Goal: Task Accomplishment & Management: Manage account settings

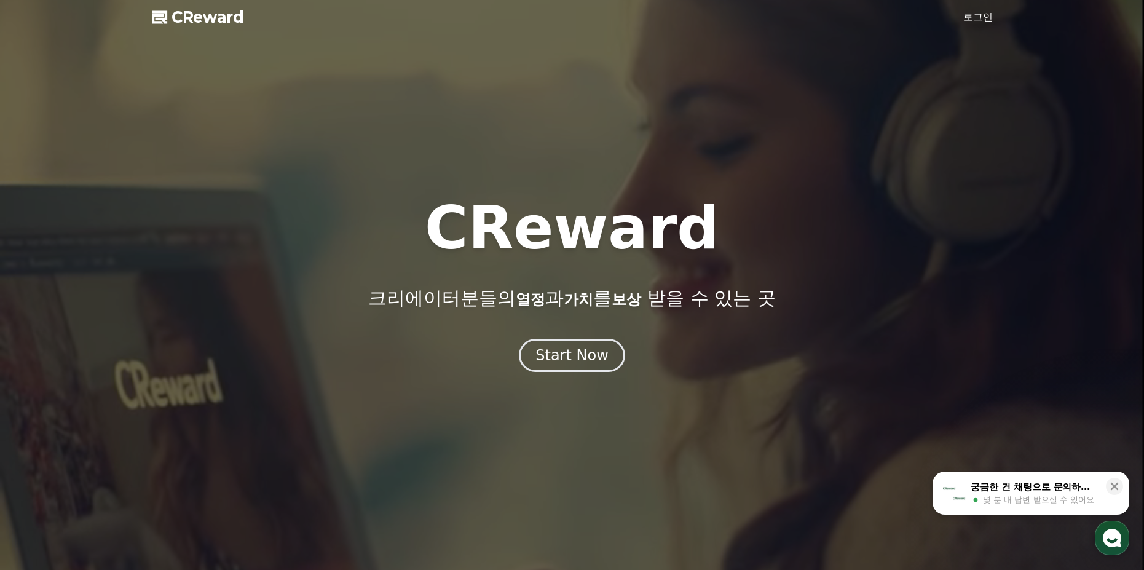
click at [984, 16] on link "로그인" at bounding box center [977, 17] width 29 height 15
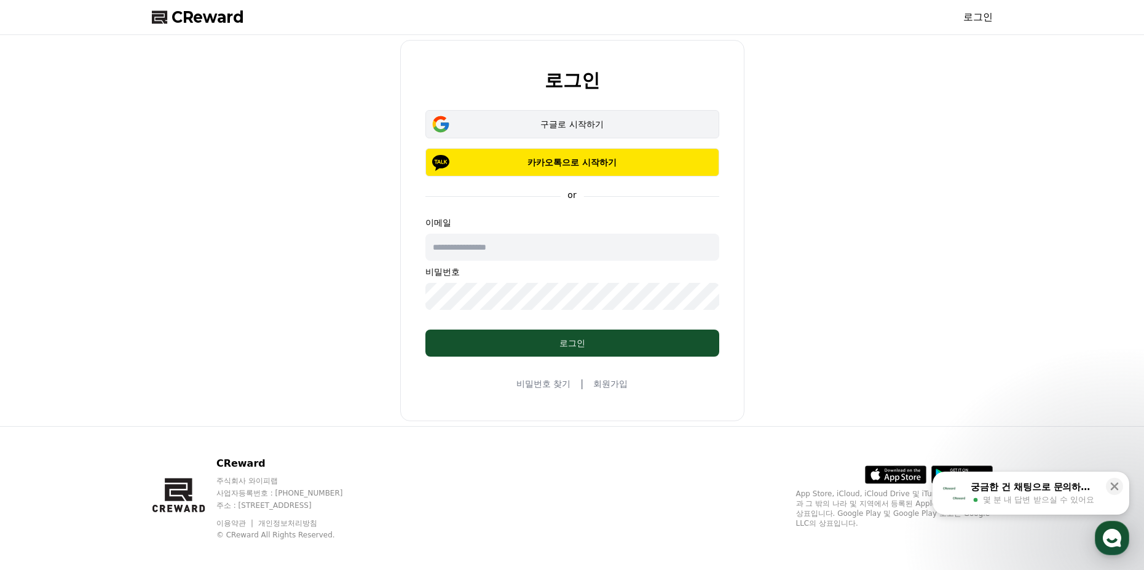
click at [618, 129] on div "구글로 시작하기" at bounding box center [572, 124] width 258 height 12
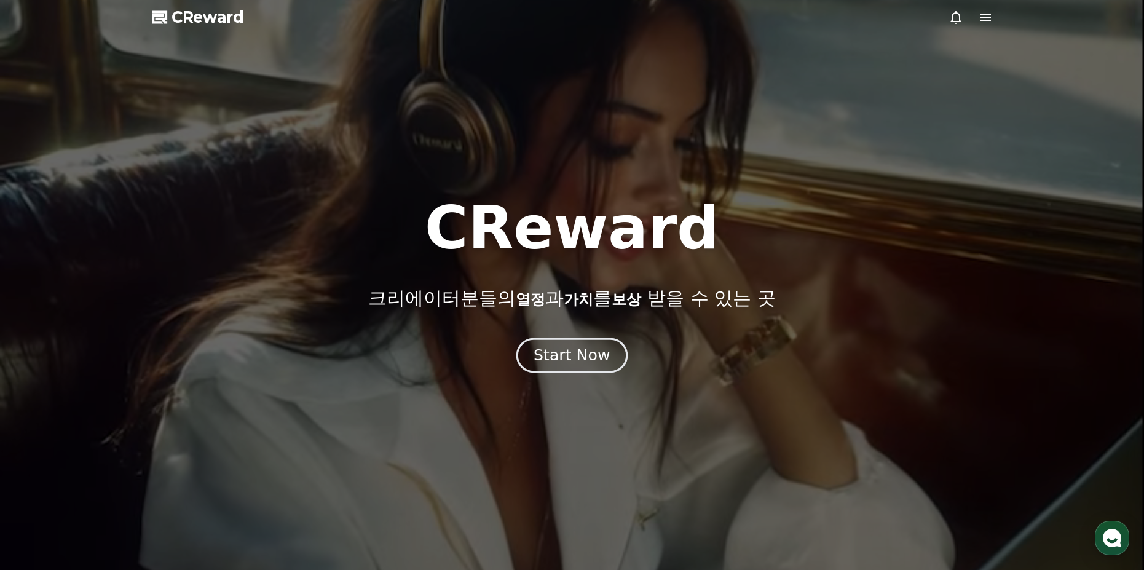
click at [588, 366] on button "Start Now" at bounding box center [571, 354] width 111 height 35
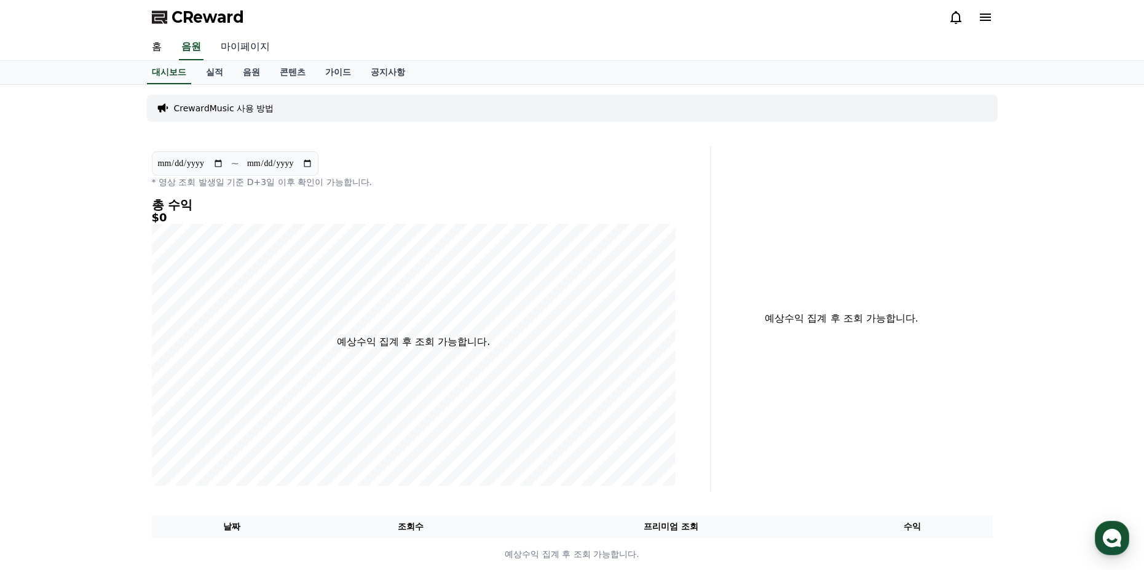
click at [253, 45] on link "마이페이지" at bounding box center [245, 47] width 69 height 26
select select "**********"
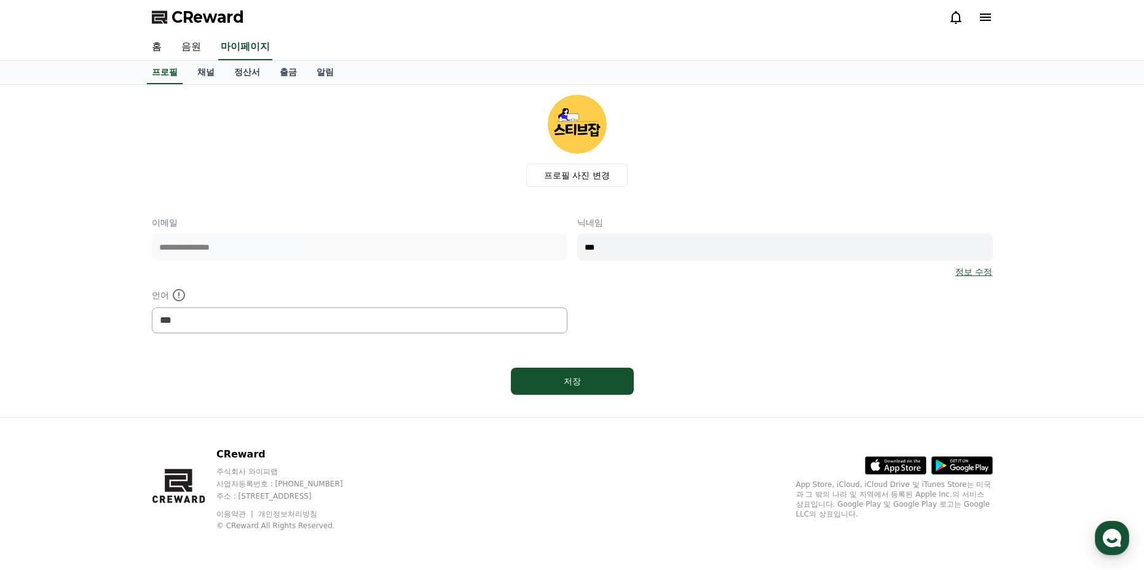
click at [191, 47] on link "음원" at bounding box center [190, 47] width 39 height 26
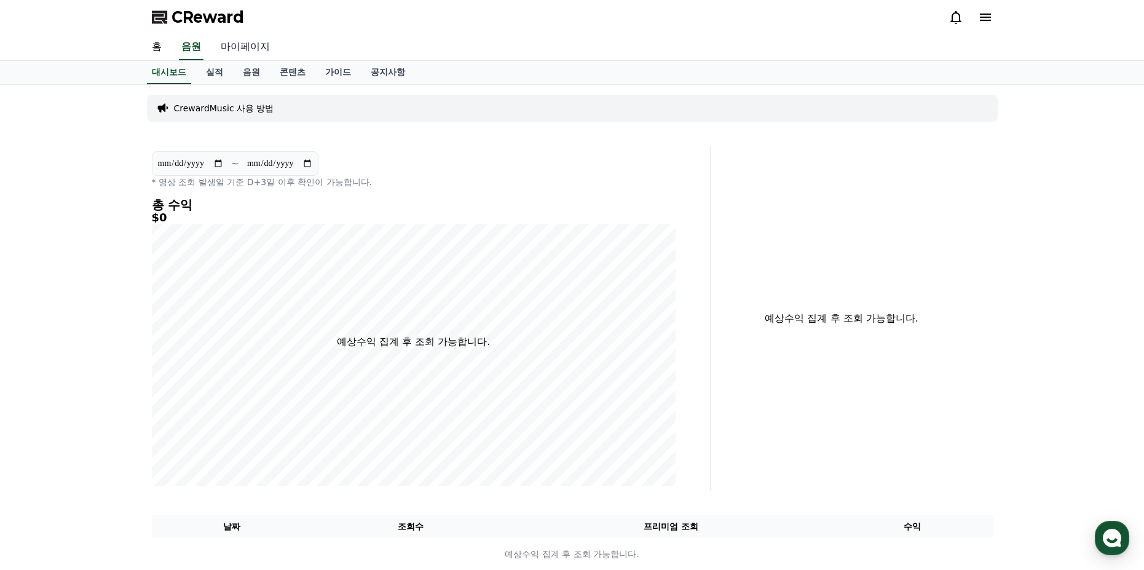
click at [240, 44] on link "마이페이지" at bounding box center [245, 47] width 69 height 26
select select "**********"
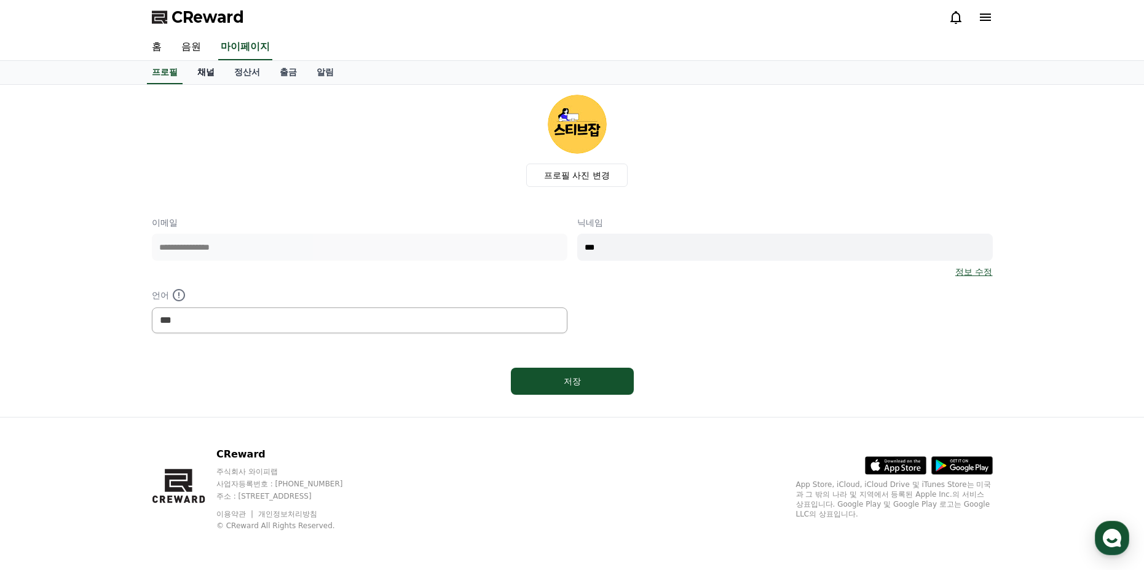
click at [210, 71] on link "채널" at bounding box center [205, 72] width 37 height 23
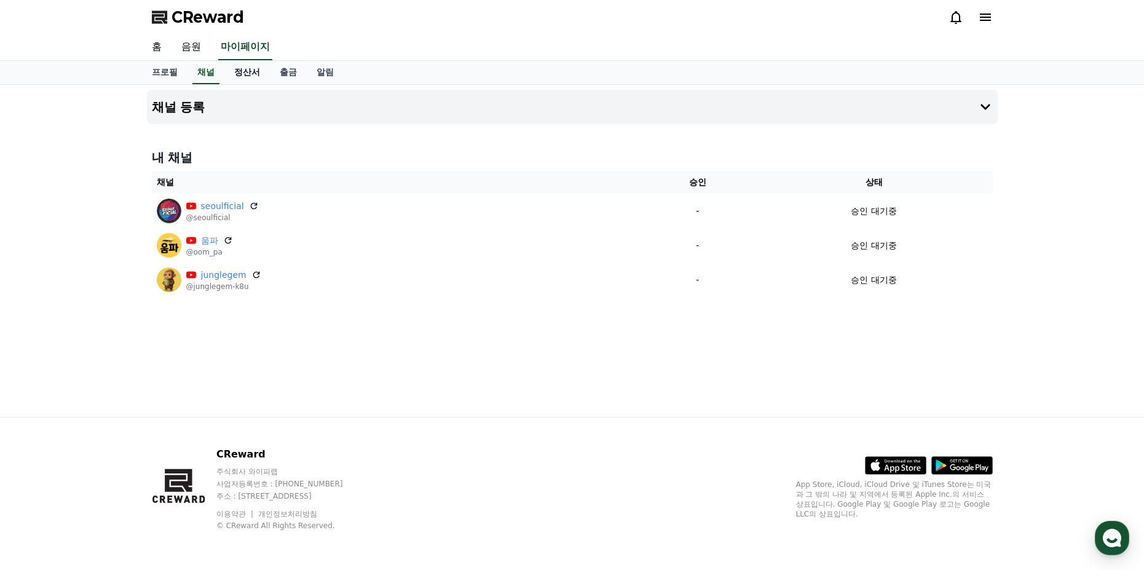
click at [237, 76] on link "정산서" at bounding box center [246, 72] width 45 height 23
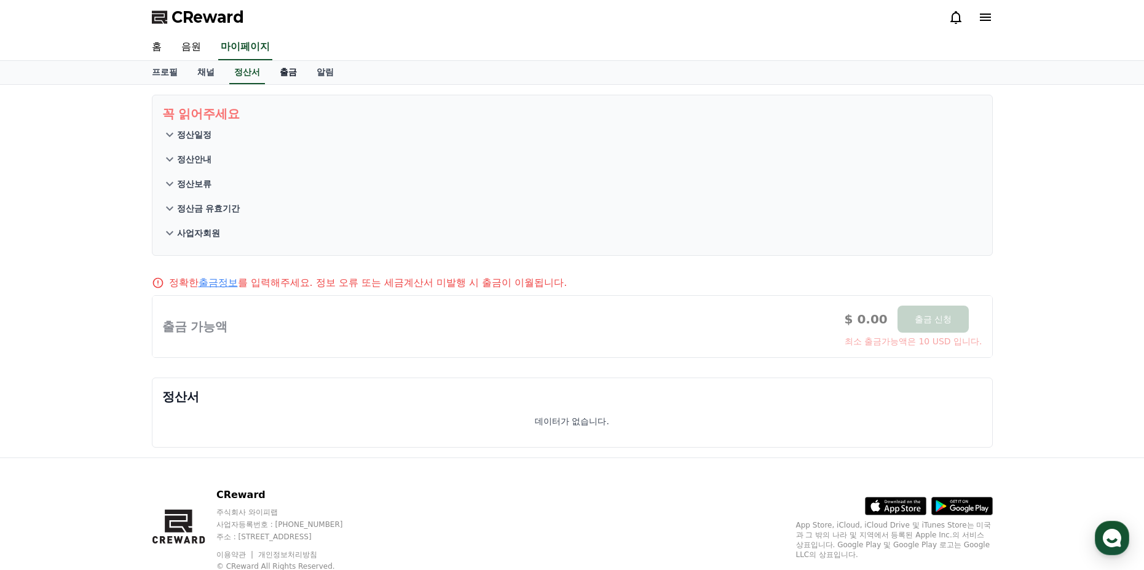
click at [286, 78] on link "출금" at bounding box center [288, 72] width 37 height 23
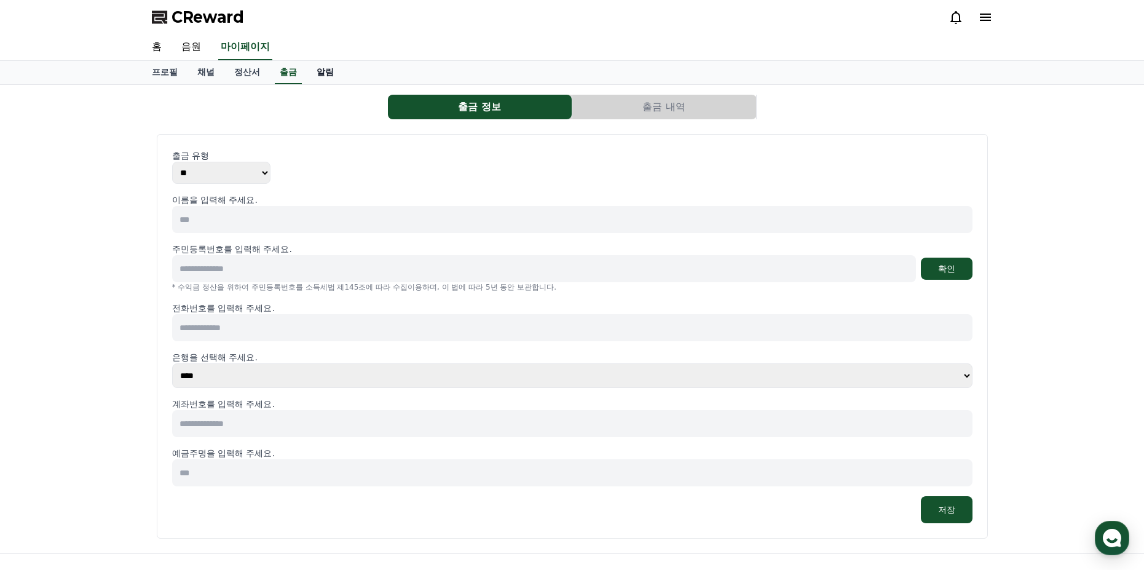
click at [318, 77] on link "알림" at bounding box center [325, 72] width 37 height 23
